Goal: Task Accomplishment & Management: Manage account settings

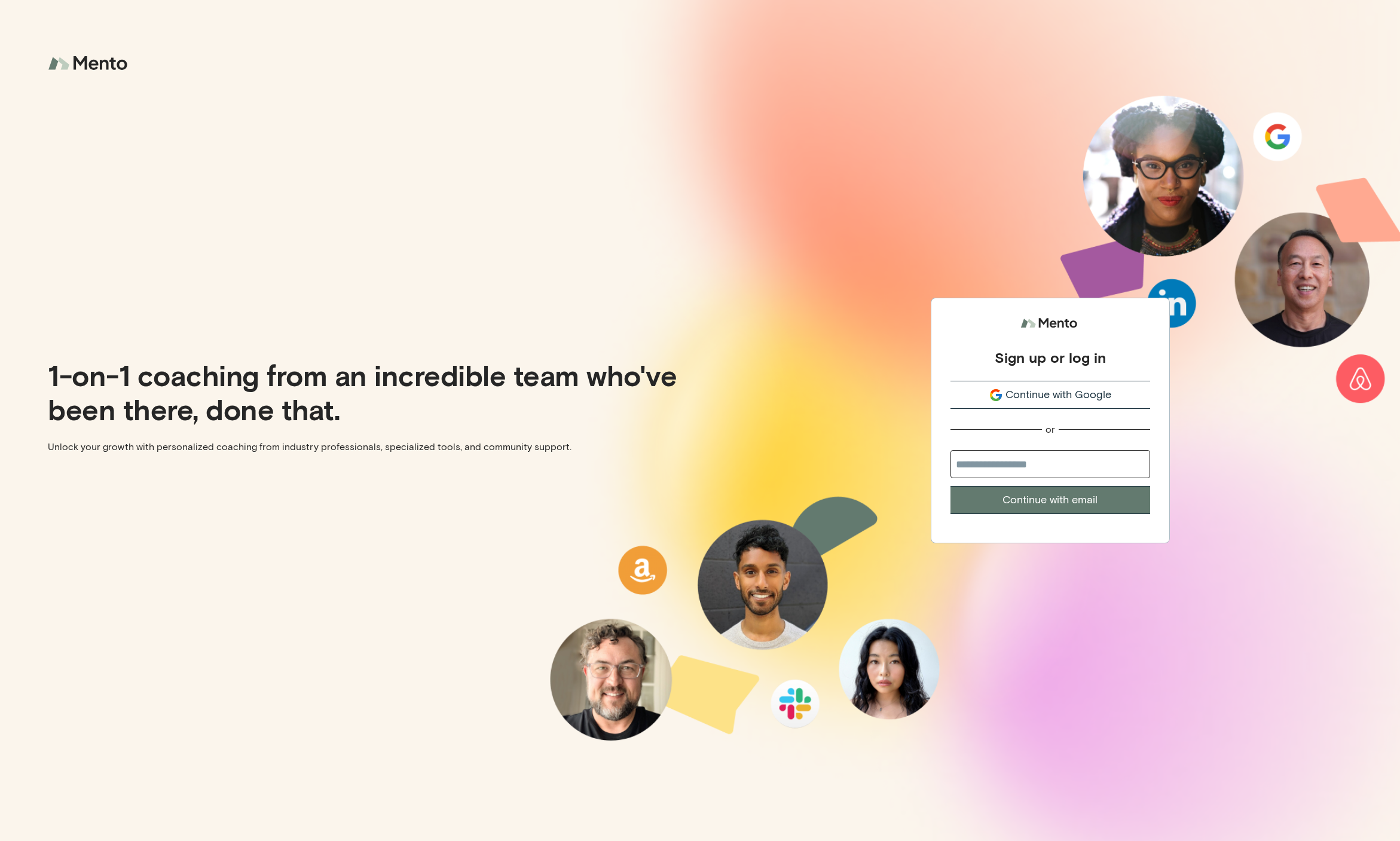
click at [1042, 464] on input "email" at bounding box center [1050, 464] width 200 height 28
click at [926, 457] on div "Sign up or log in Continue with Google or Continue with email" at bounding box center [1050, 420] width 700 height 841
click at [970, 464] on input "email" at bounding box center [1050, 464] width 200 height 28
type input "**********"
click at [1022, 502] on button "Continue with email" at bounding box center [1050, 500] width 200 height 28
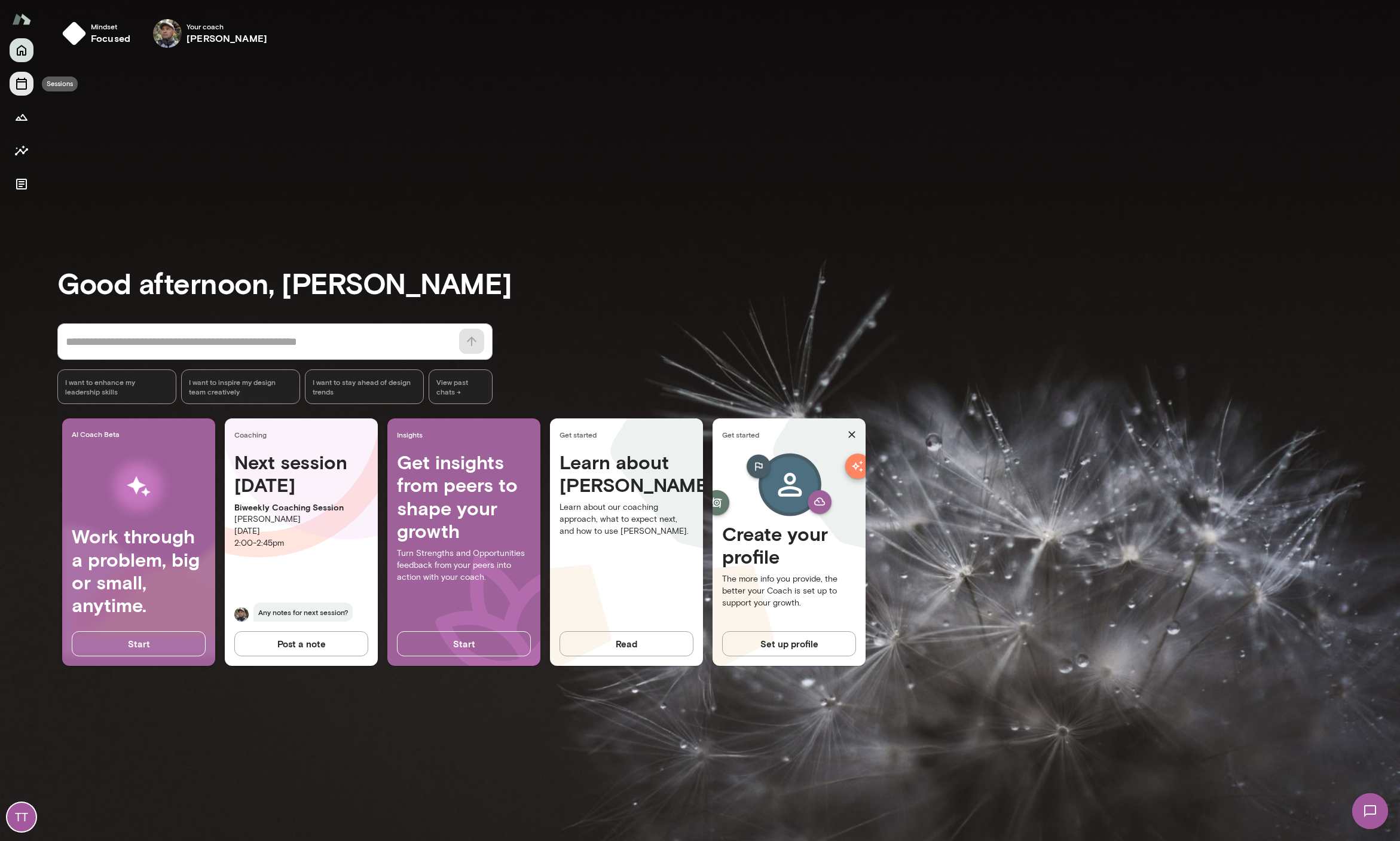
click at [20, 90] on icon "Sessions" at bounding box center [21, 84] width 14 height 14
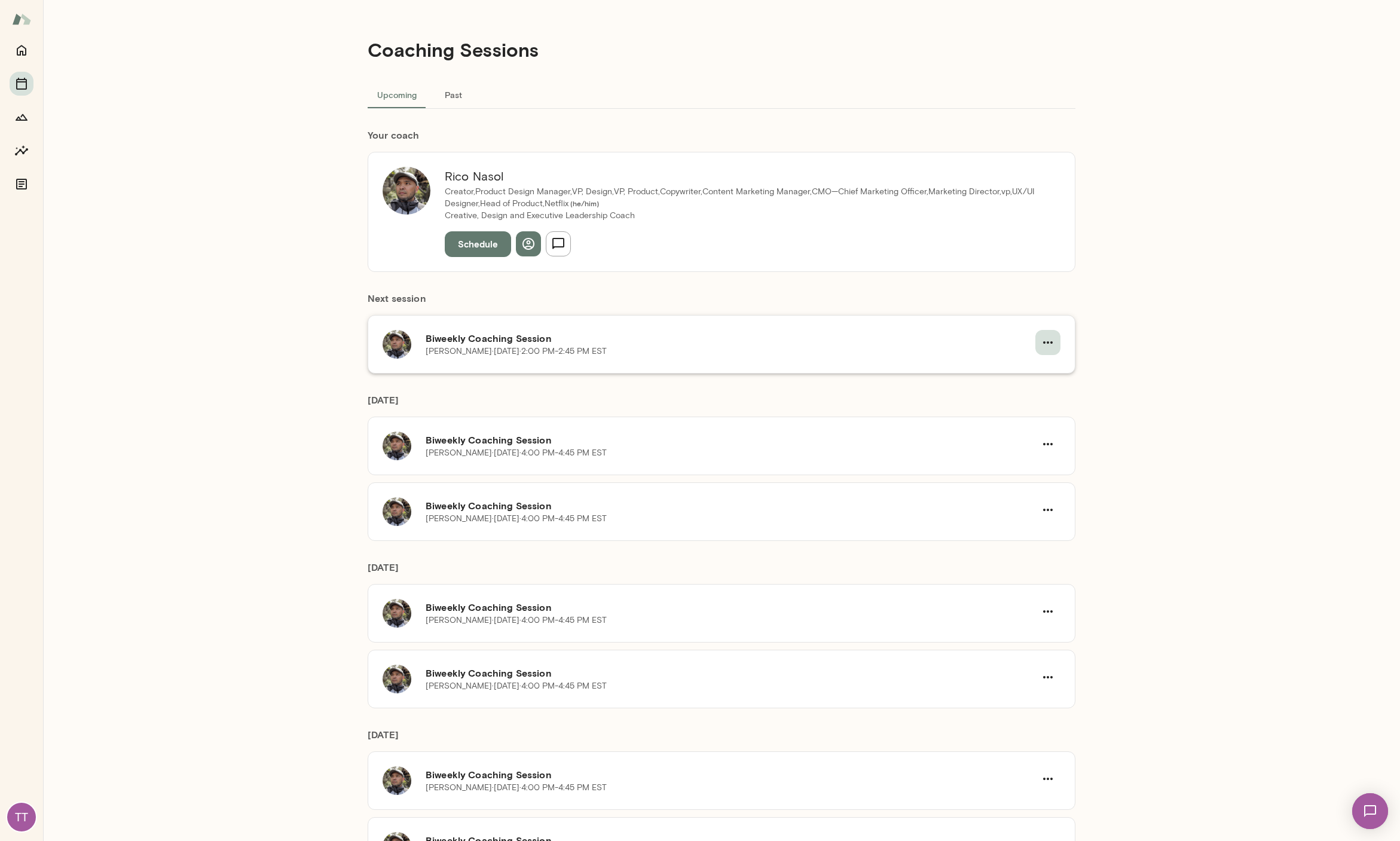
click at [1046, 343] on icon "button" at bounding box center [1048, 343] width 14 height 14
click at [1122, 384] on div at bounding box center [700, 420] width 1400 height 841
click at [466, 100] on button "Past" at bounding box center [453, 94] width 54 height 29
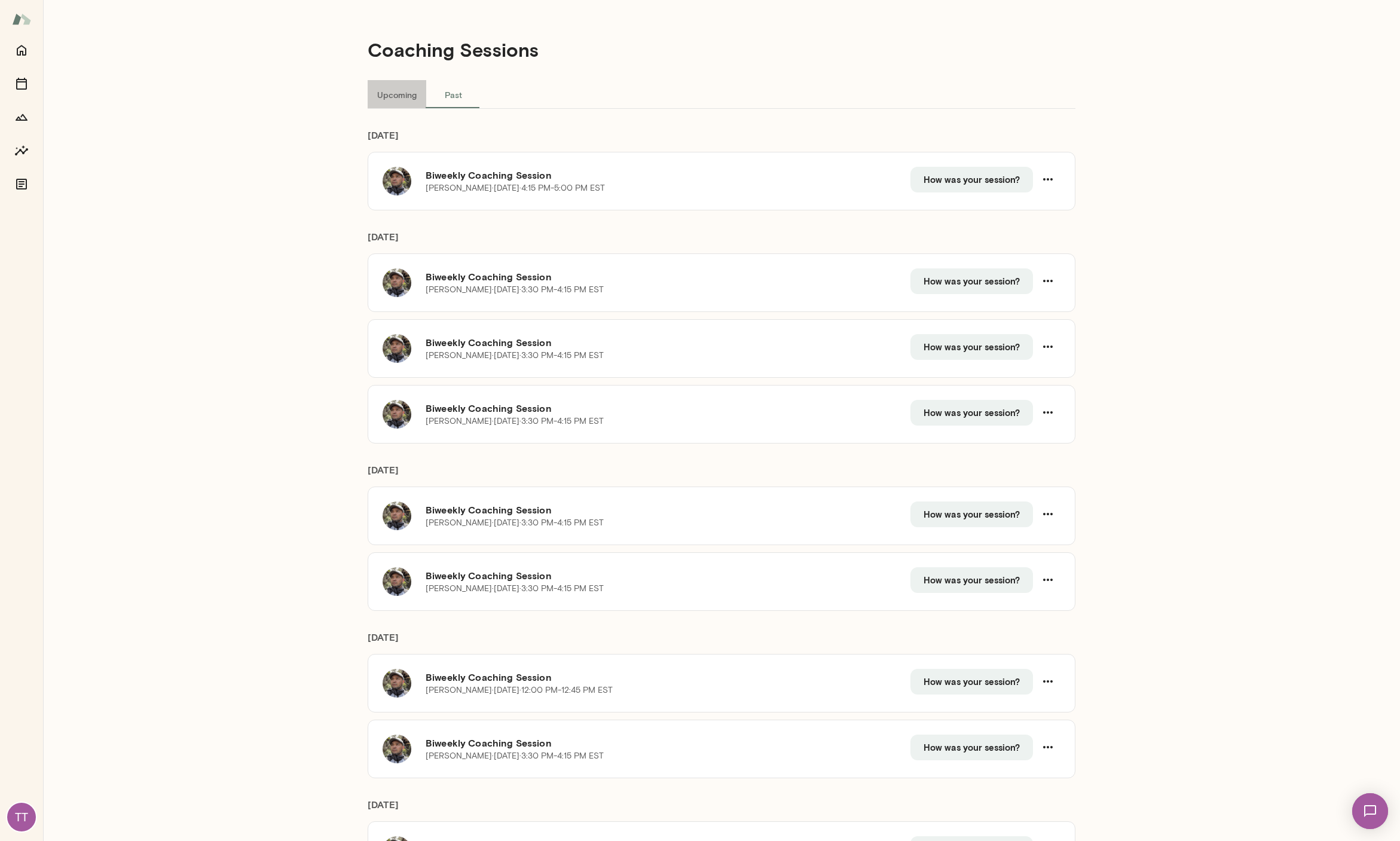
click at [397, 97] on button "Upcoming" at bounding box center [397, 94] width 59 height 29
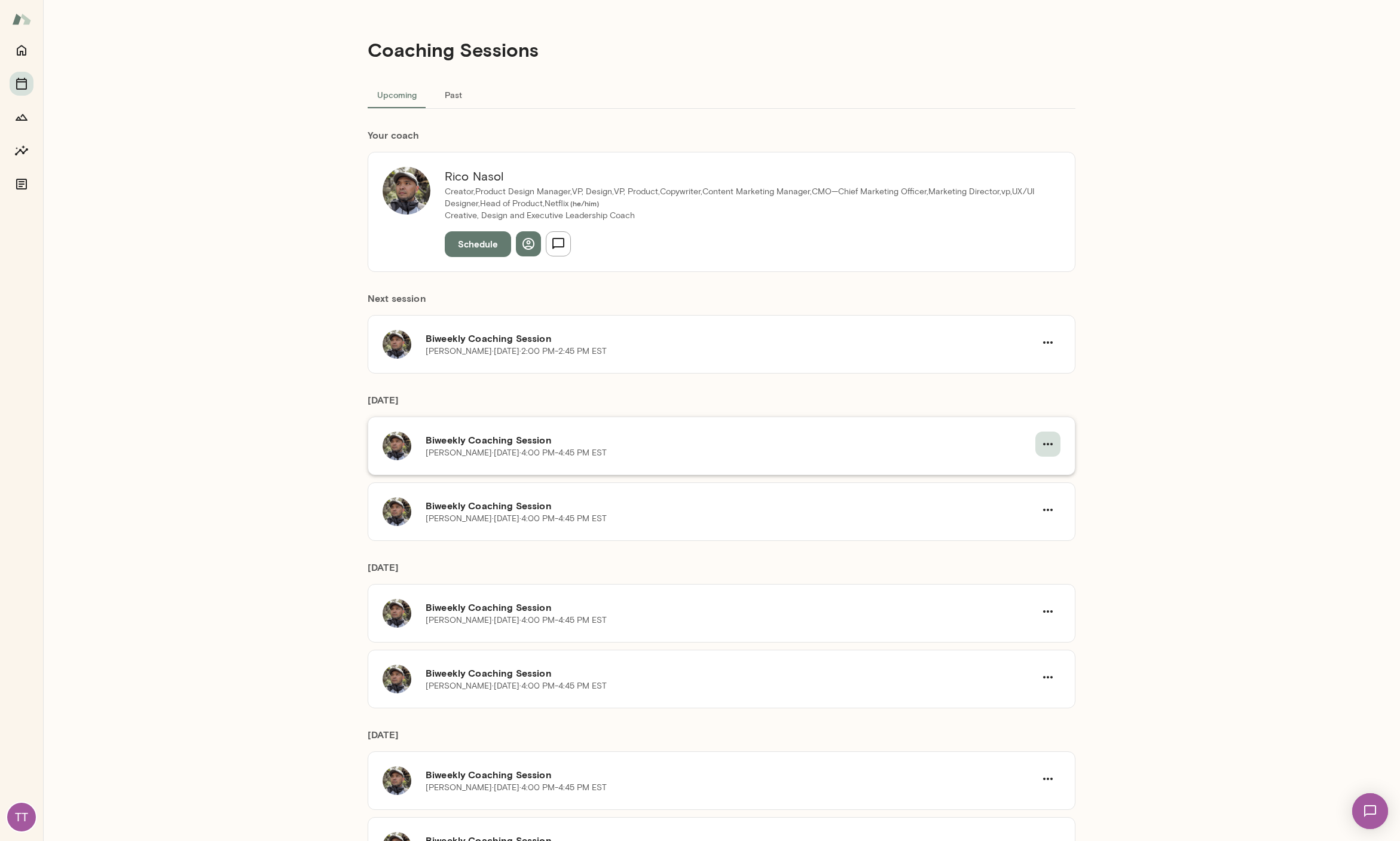
click at [1046, 444] on icon "button" at bounding box center [1048, 444] width 14 height 14
click at [1016, 469] on span "Reschedule" at bounding box center [1021, 472] width 114 height 14
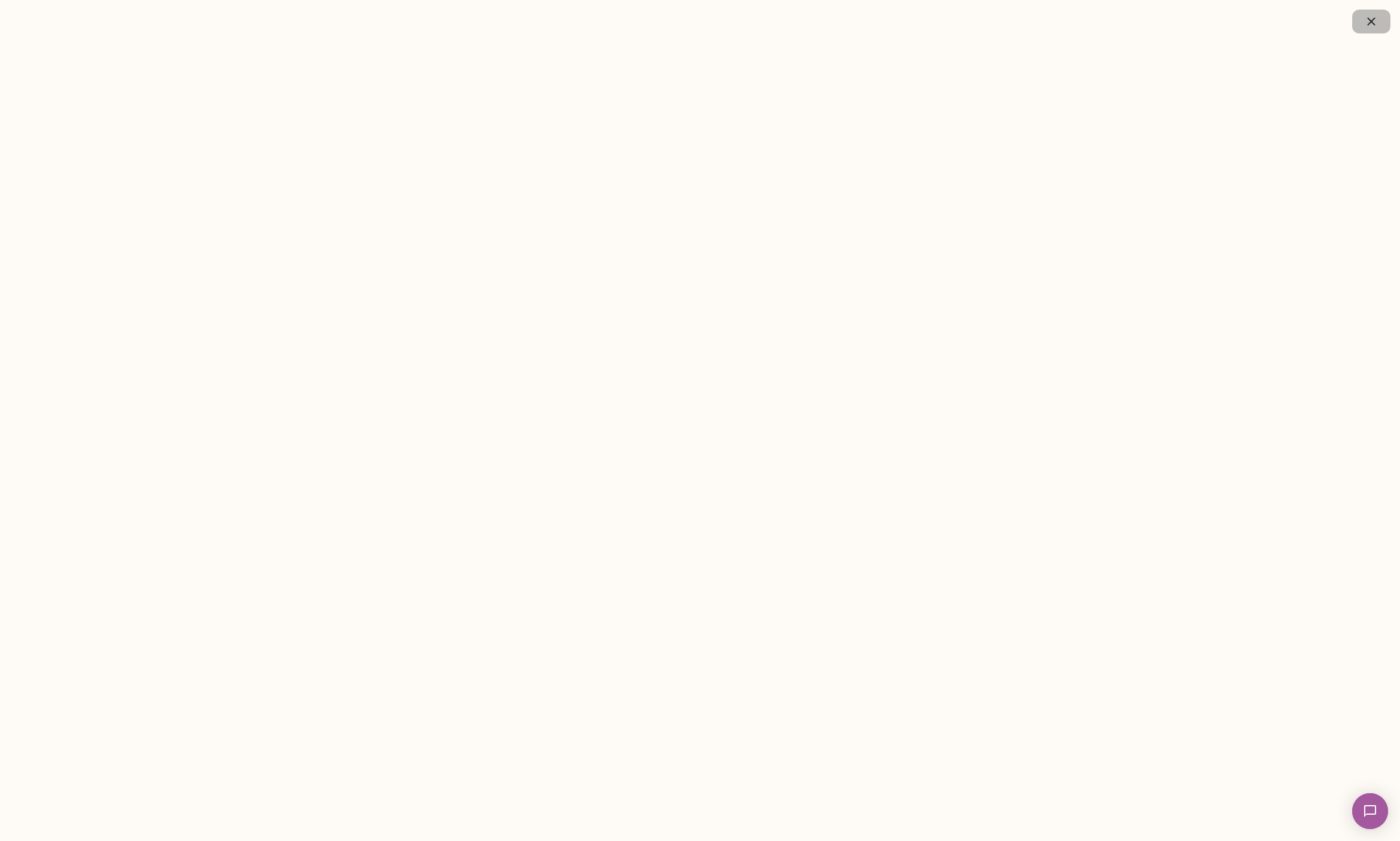
click at [1364, 27] on icon "button" at bounding box center [1371, 21] width 14 height 14
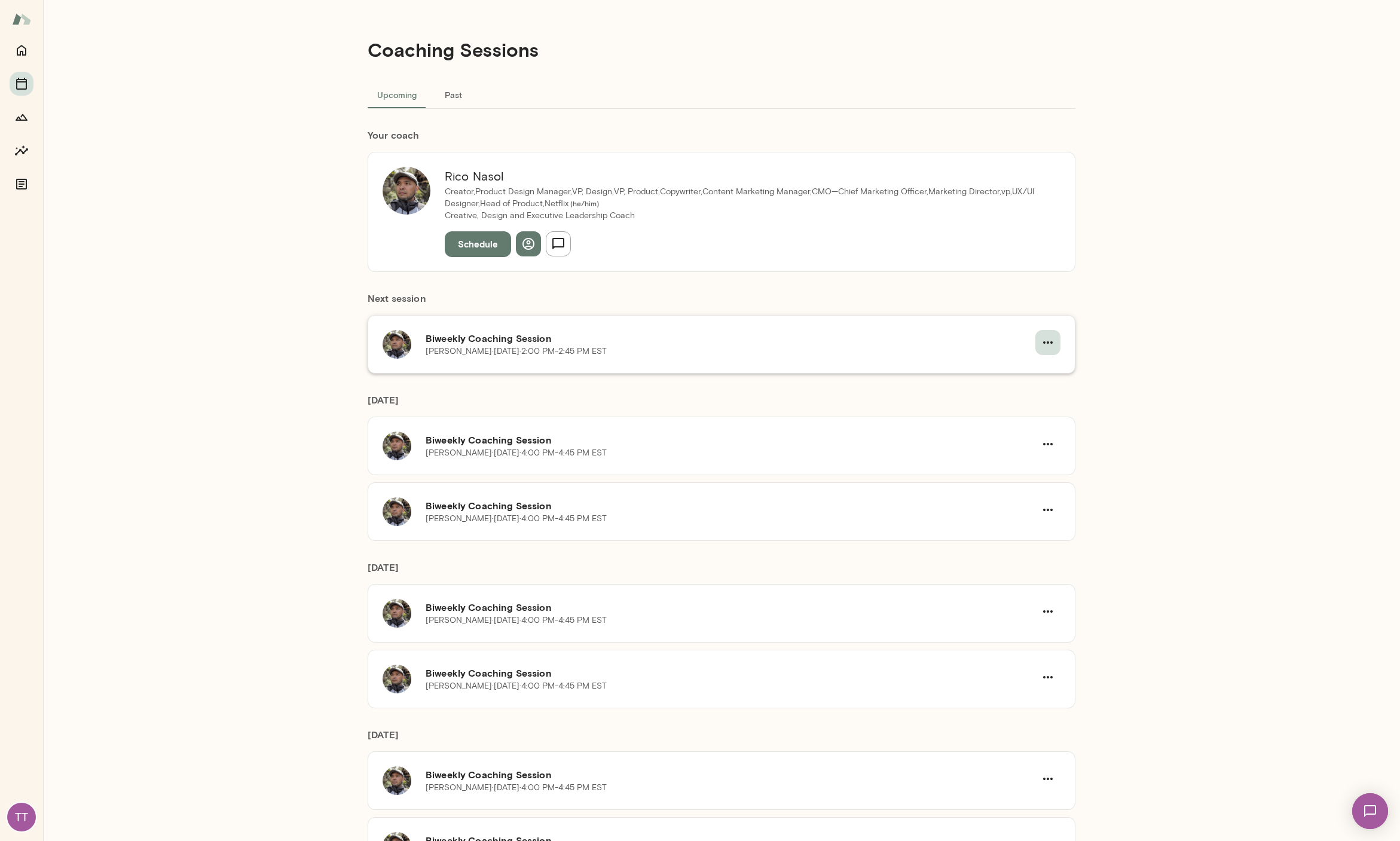
click at [1050, 336] on icon "button" at bounding box center [1048, 343] width 14 height 14
drag, startPoint x: 1021, startPoint y: 382, endPoint x: 1021, endPoint y: 369, distance: 13.0
click at [1021, 369] on ul "Reschedule Cancel" at bounding box center [1015, 381] width 92 height 53
click at [1046, 346] on icon "button" at bounding box center [1048, 343] width 14 height 14
click at [1022, 372] on span "Reschedule" at bounding box center [1027, 371] width 52 height 14
